Goal: Obtain resource: Download file/media

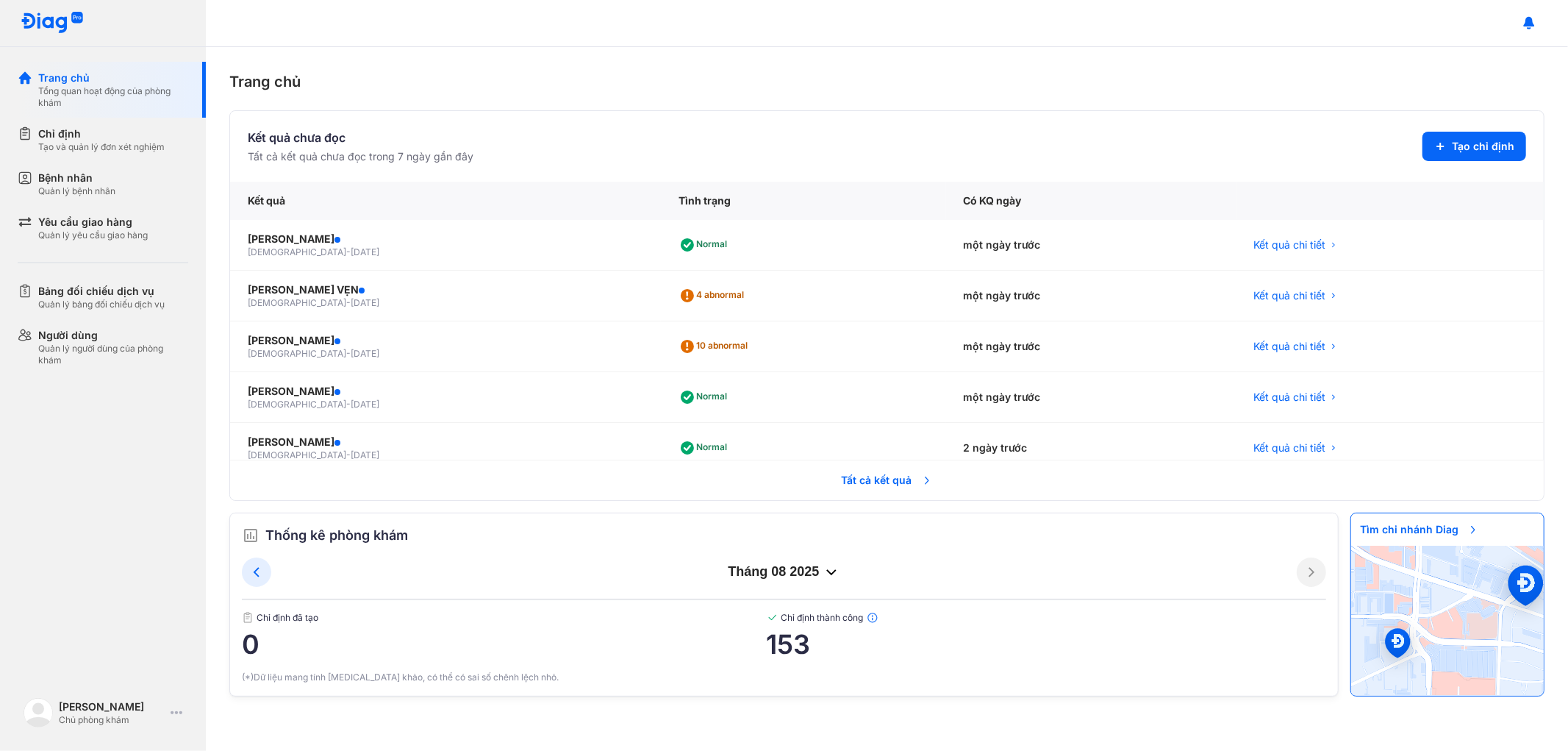
click at [858, 480] on span "Tất cả kết quả" at bounding box center [887, 481] width 109 height 32
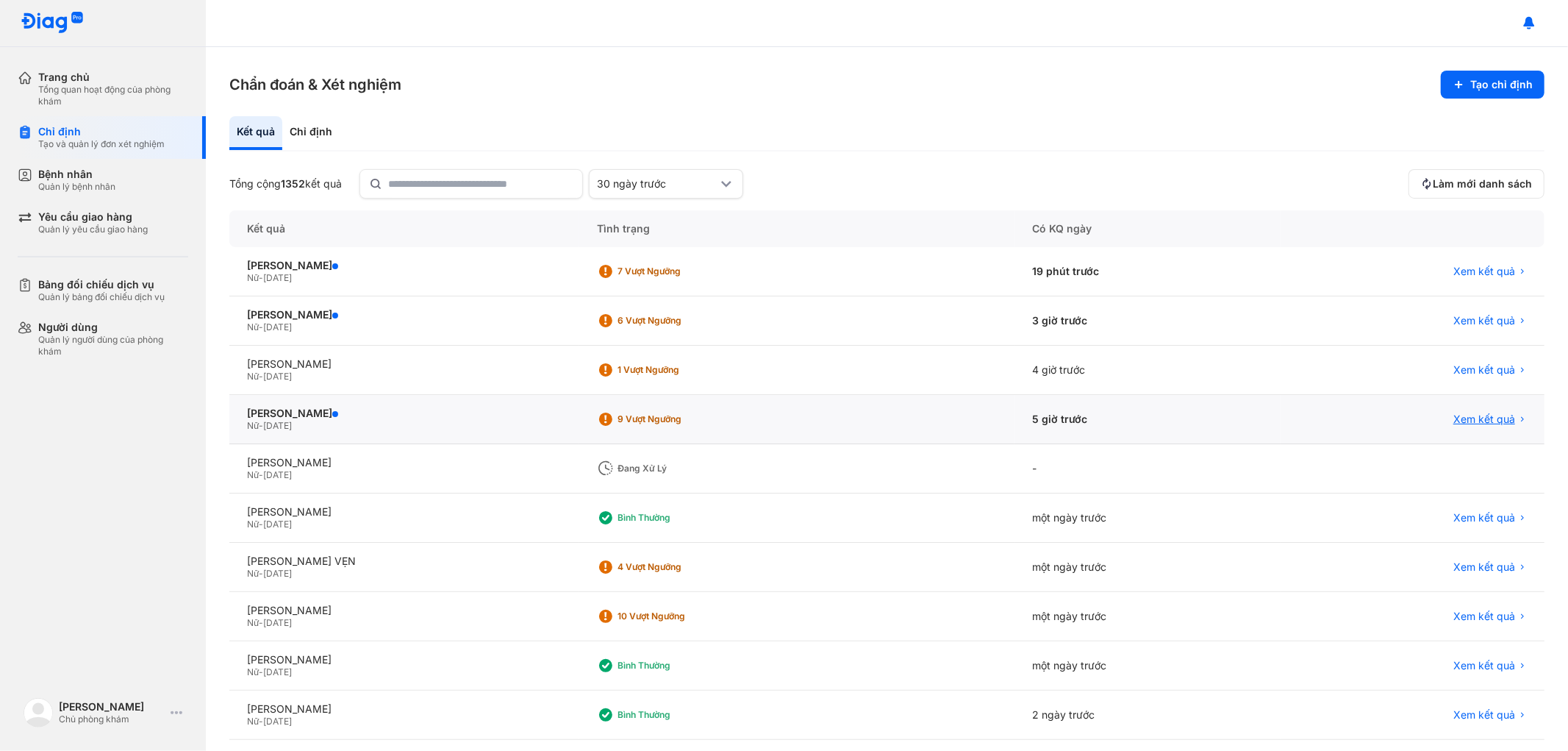
click at [1465, 416] on span "Xem kết quả" at bounding box center [1484, 419] width 62 height 14
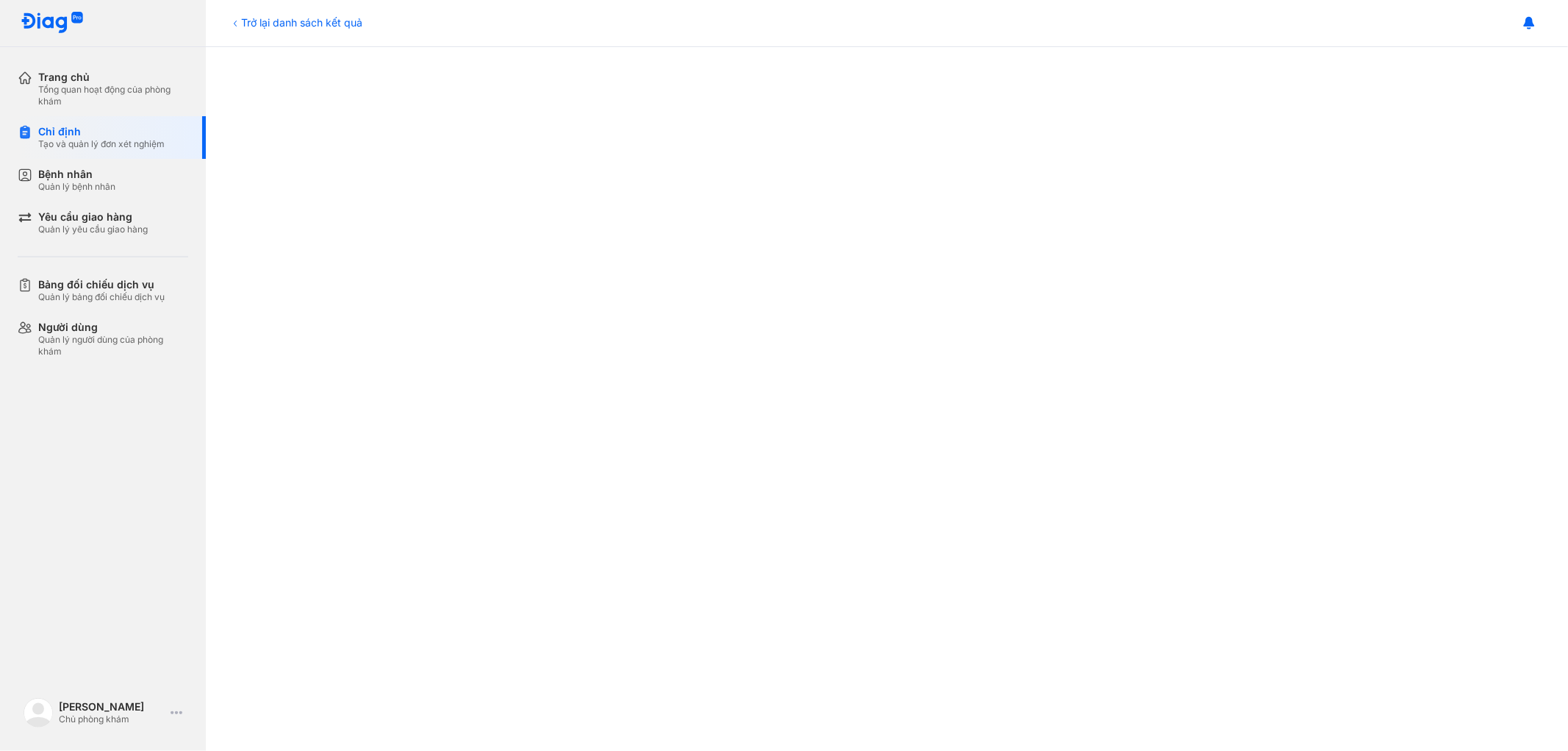
scroll to position [752, 0]
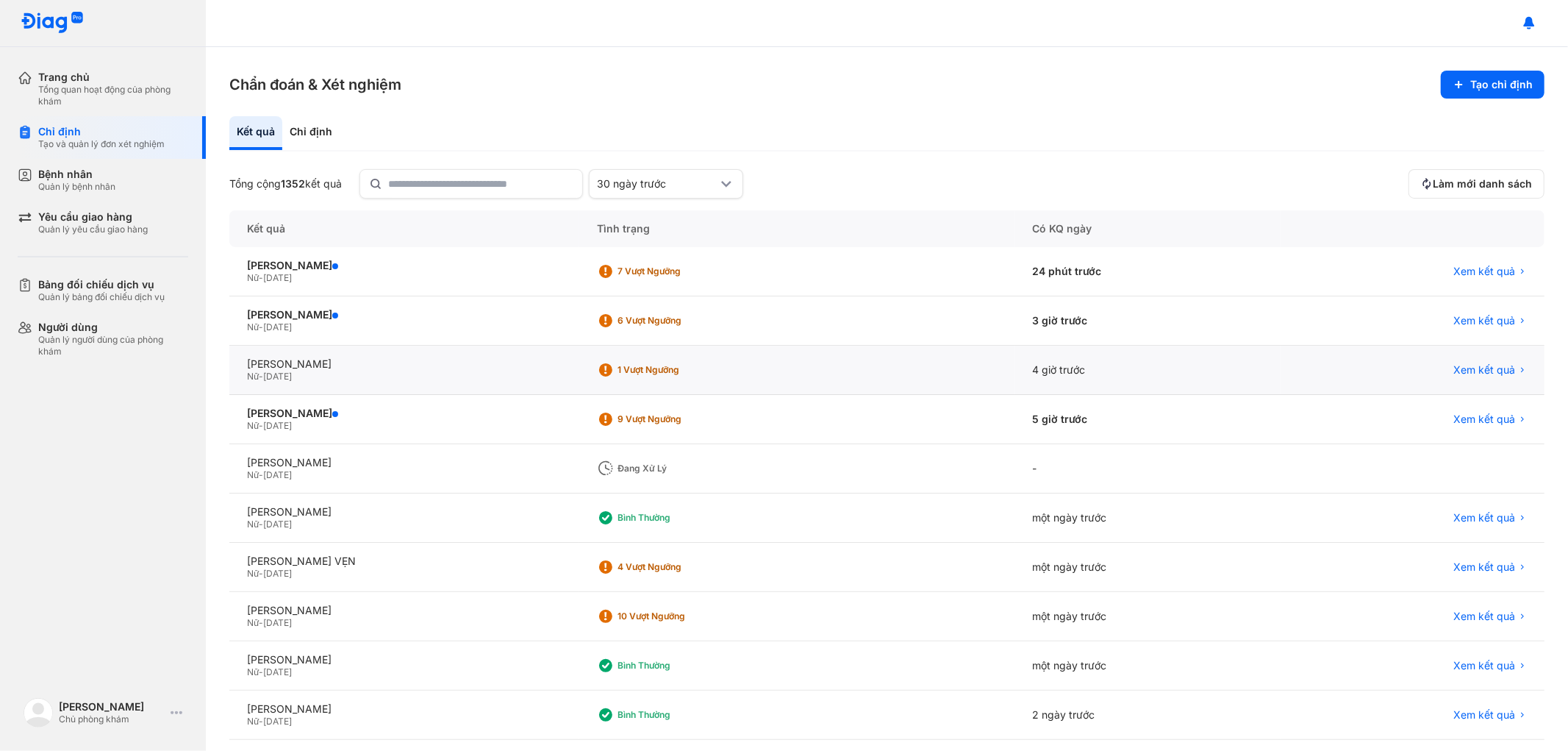
scroll to position [65, 0]
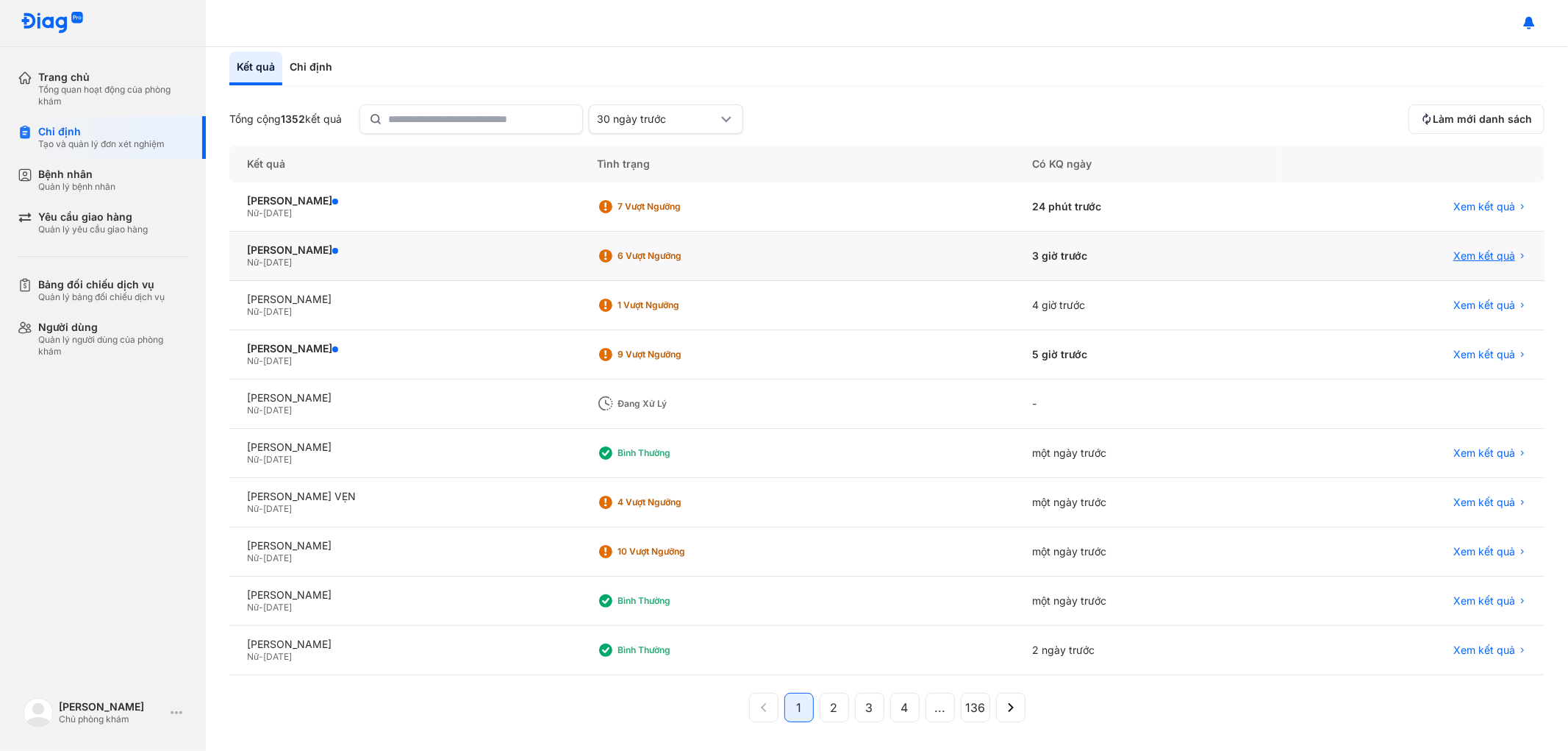
click at [1479, 255] on span "Xem kết quả" at bounding box center [1484, 255] width 62 height 14
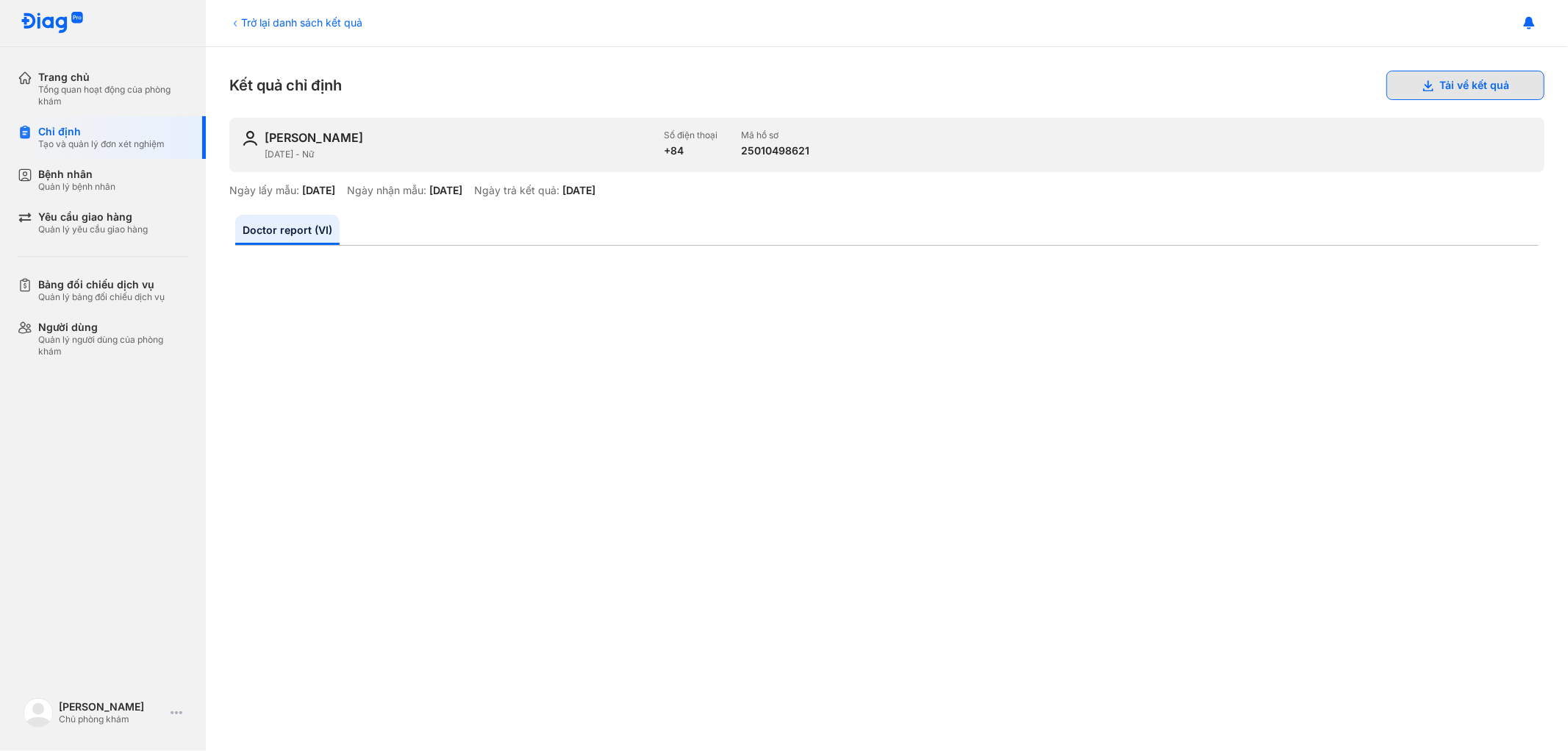
click at [1445, 93] on button "Tải về kết quả" at bounding box center [1464, 85] width 158 height 30
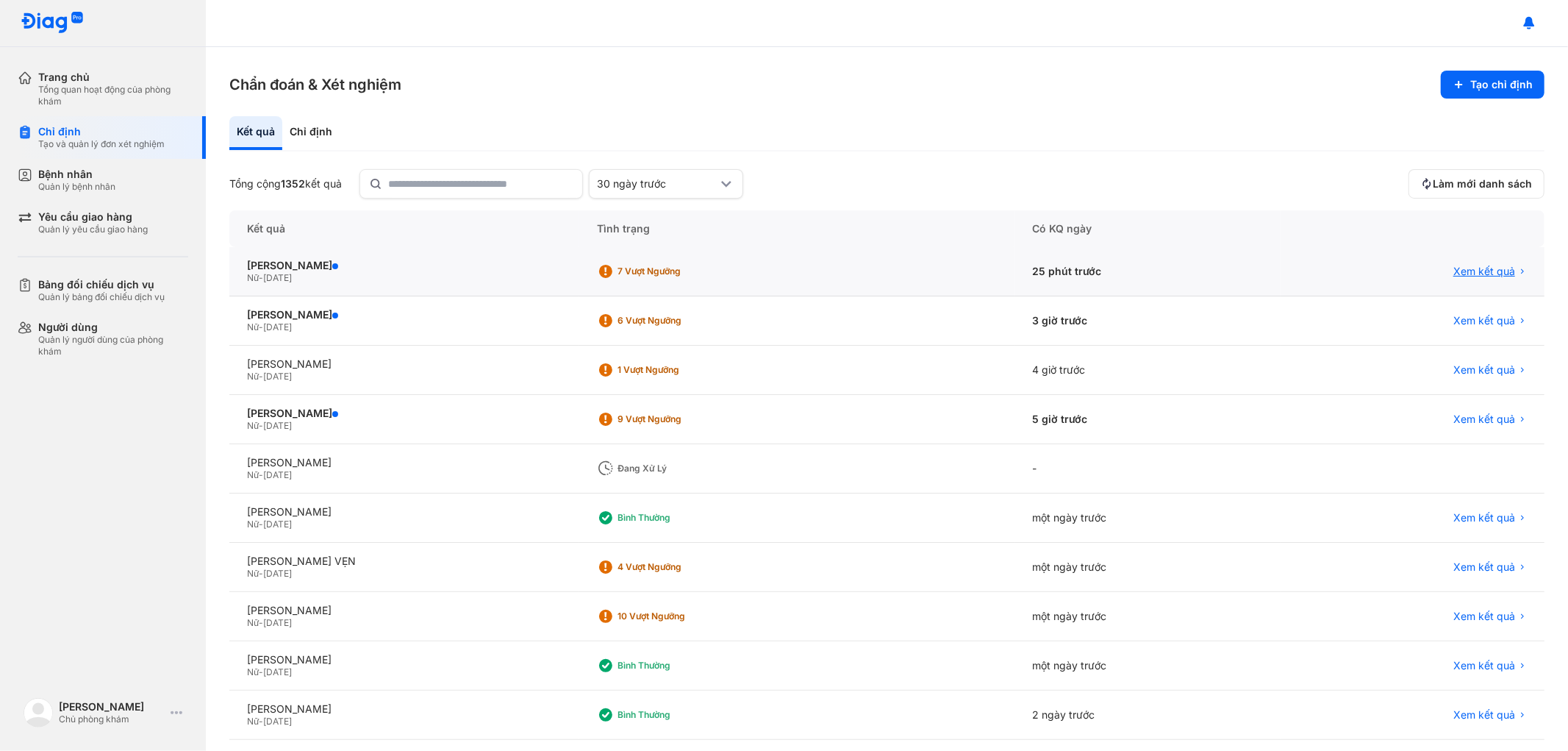
click at [1467, 266] on span "Xem kết quả" at bounding box center [1484, 271] width 62 height 14
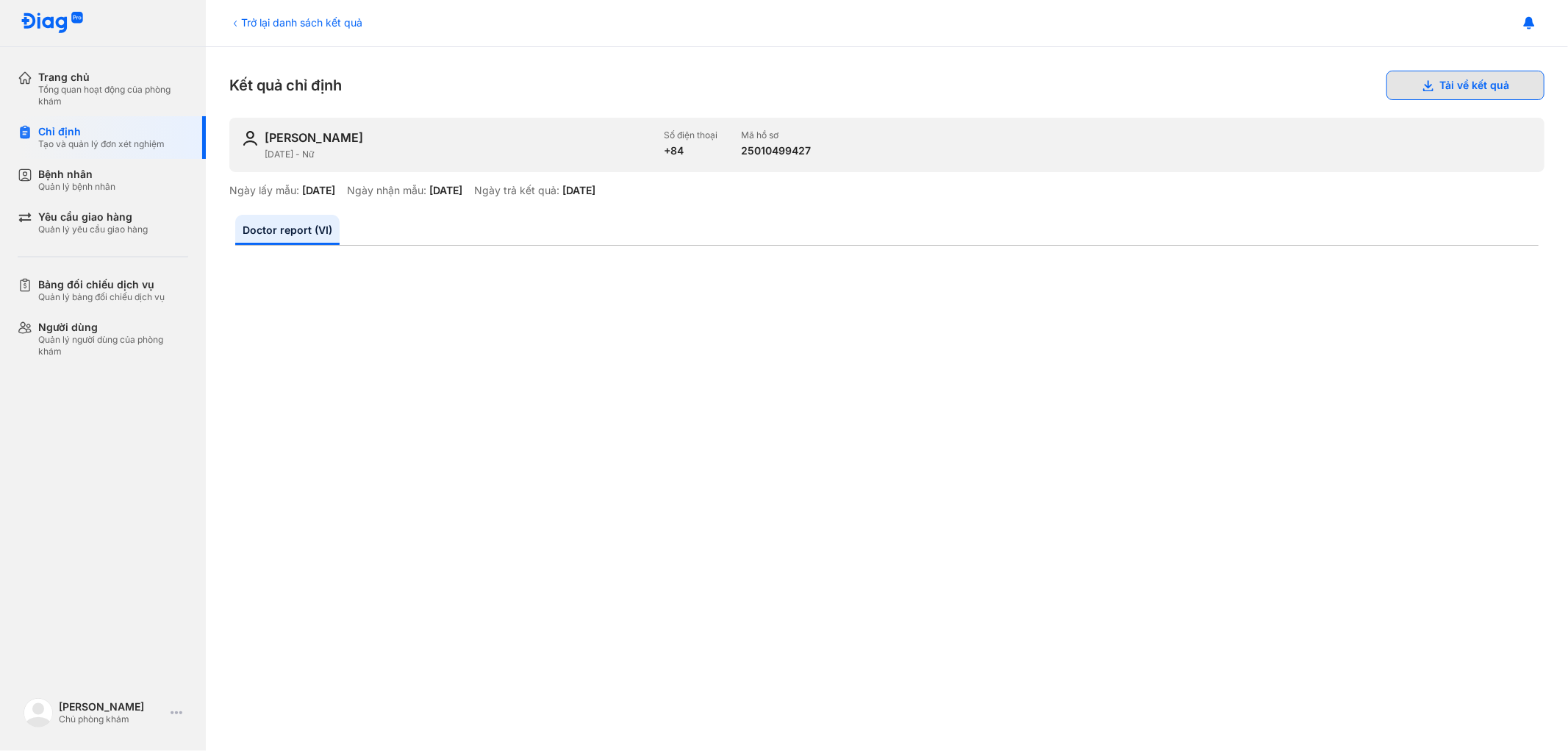
click at [1460, 94] on button "Tải về kết quả" at bounding box center [1464, 85] width 158 height 30
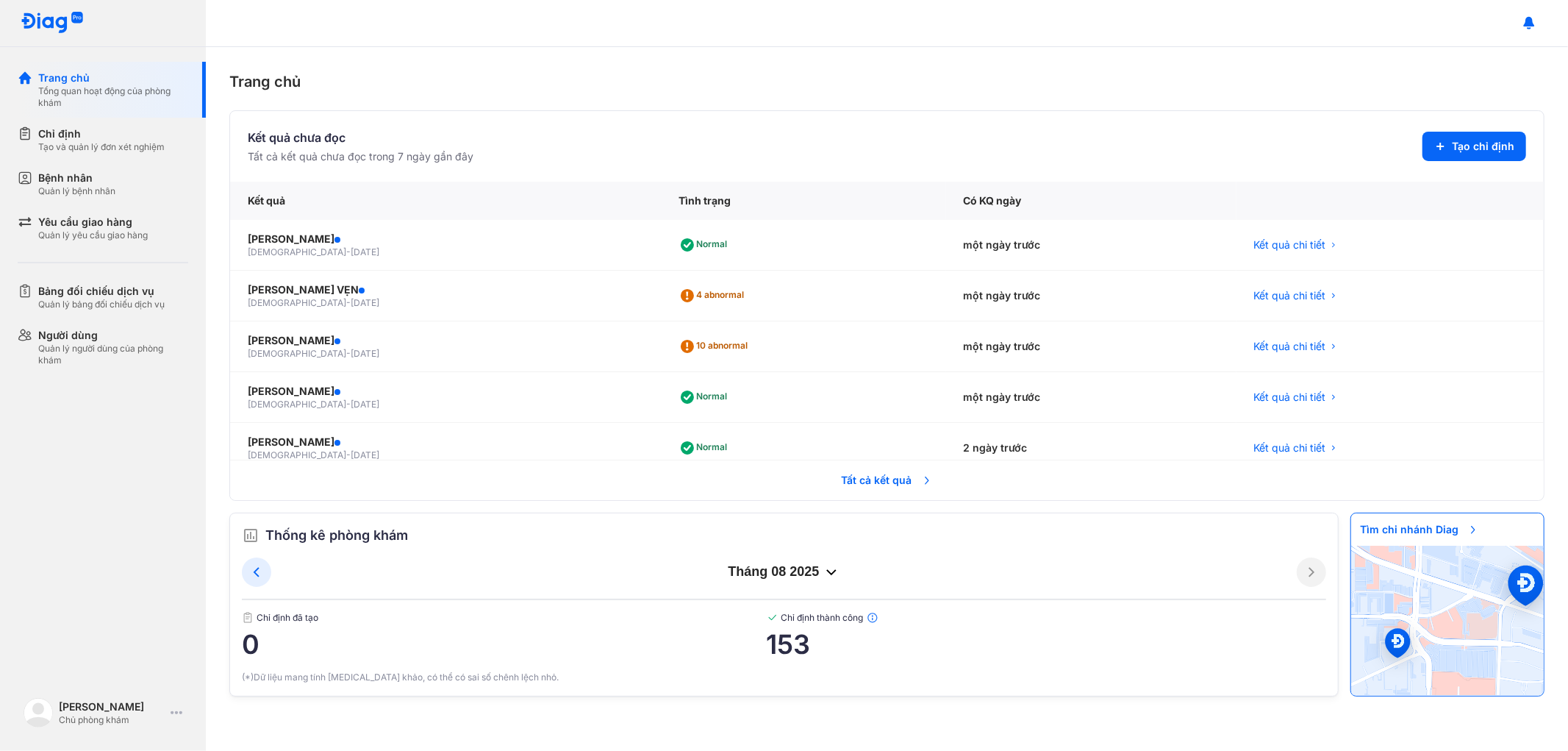
click at [834, 478] on span "Tất cả kết quả" at bounding box center [887, 481] width 109 height 32
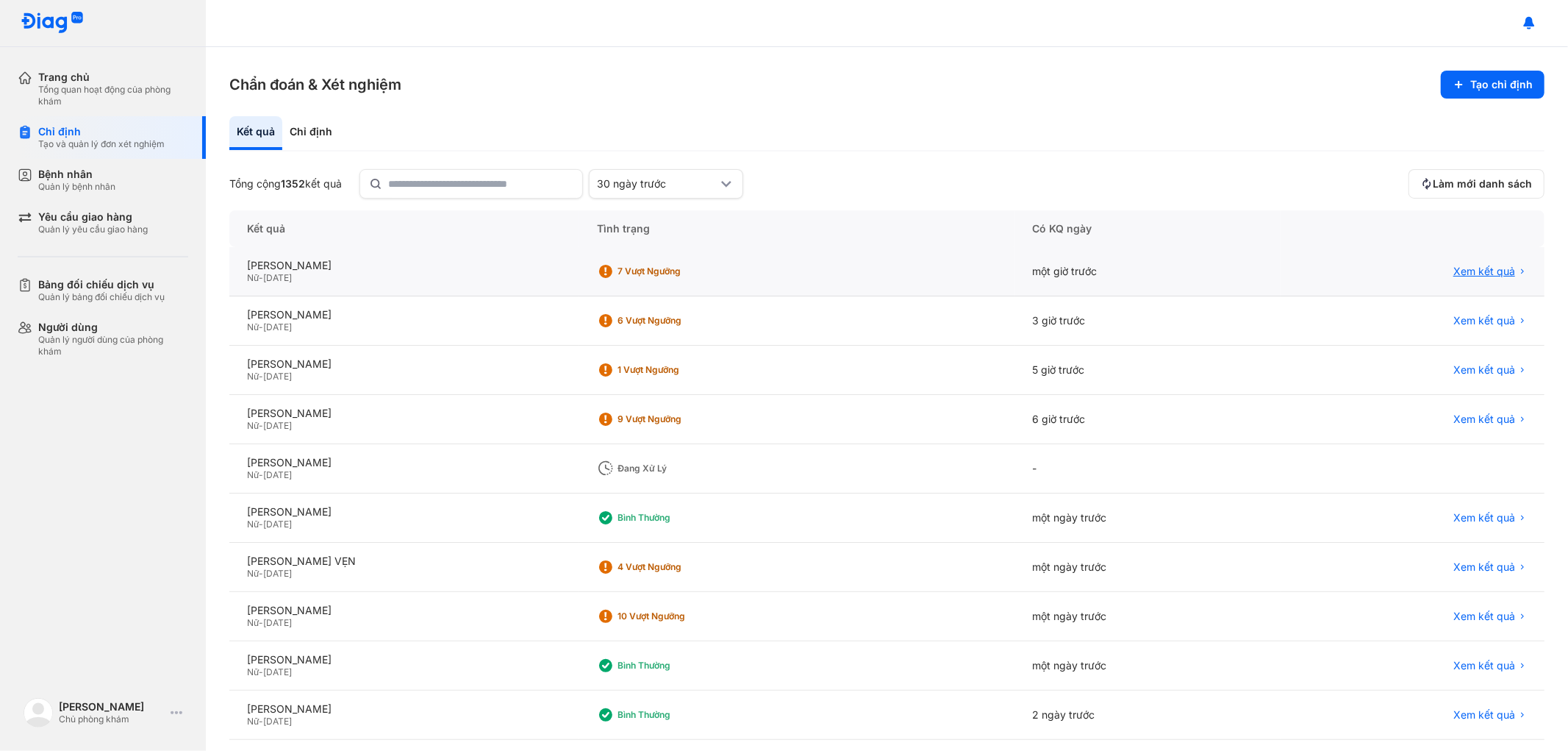
click at [1476, 268] on span "Xem kết quả" at bounding box center [1484, 271] width 62 height 14
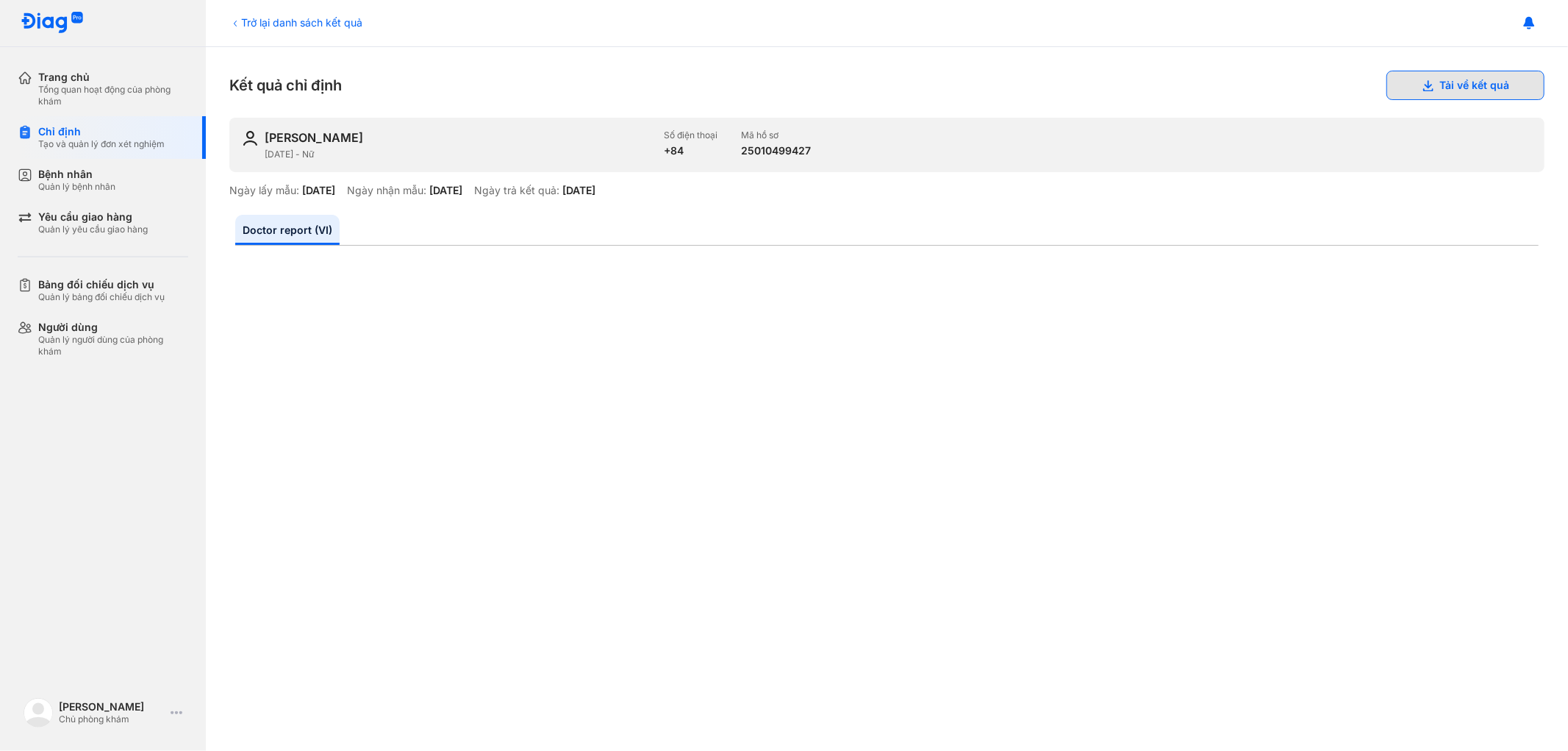
click at [1439, 78] on button "Tải về kết quả" at bounding box center [1464, 85] width 158 height 30
